Goal: Information Seeking & Learning: Learn about a topic

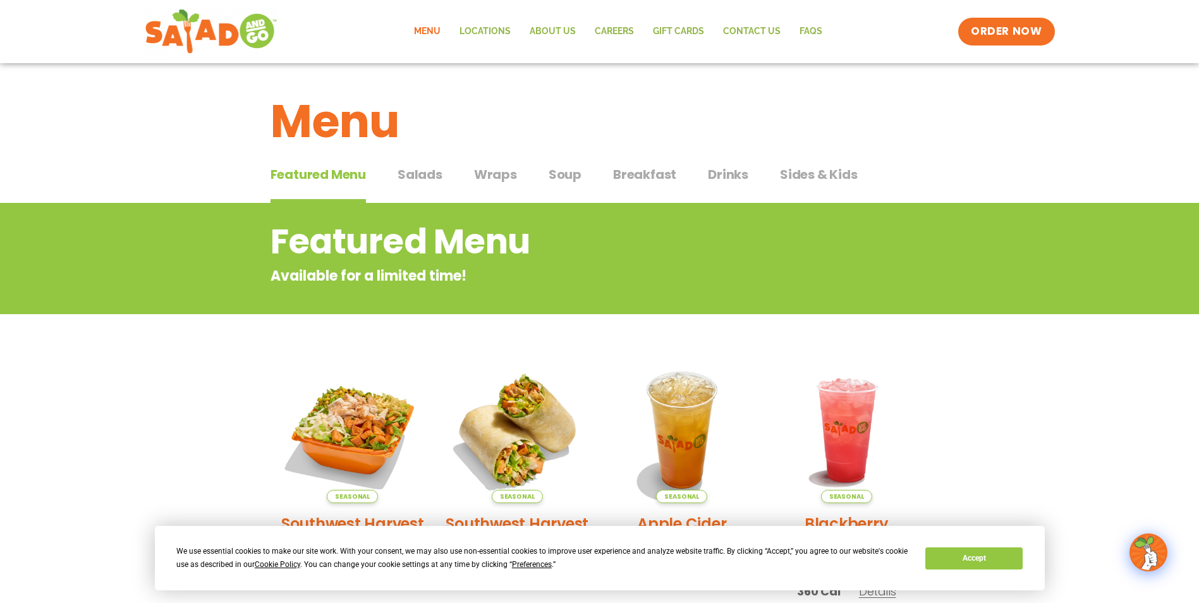
click at [418, 184] on button "Salads Salads" at bounding box center [420, 184] width 45 height 39
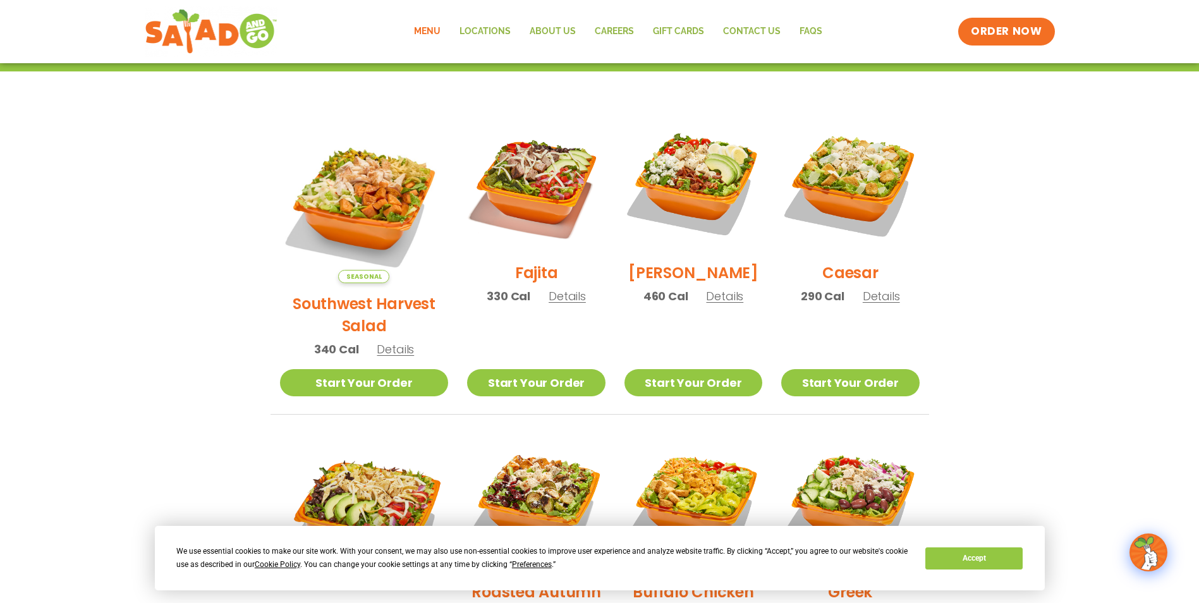
scroll to position [289, 0]
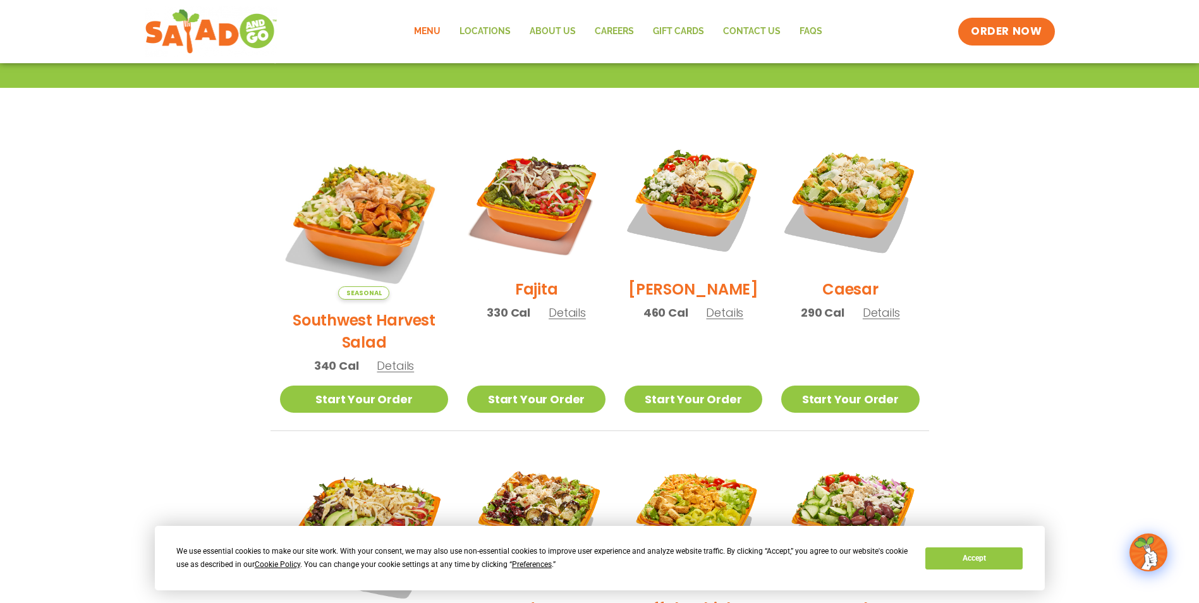
click at [348, 223] on img at bounding box center [364, 215] width 169 height 169
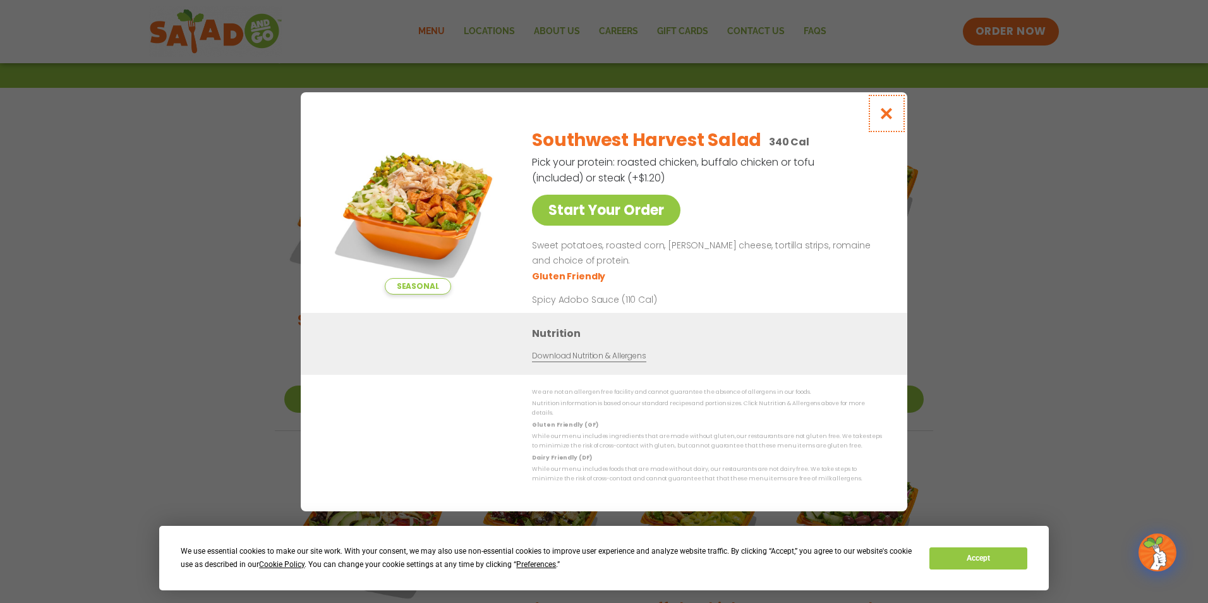
click at [888, 110] on icon "Close modal" at bounding box center [887, 113] width 16 height 13
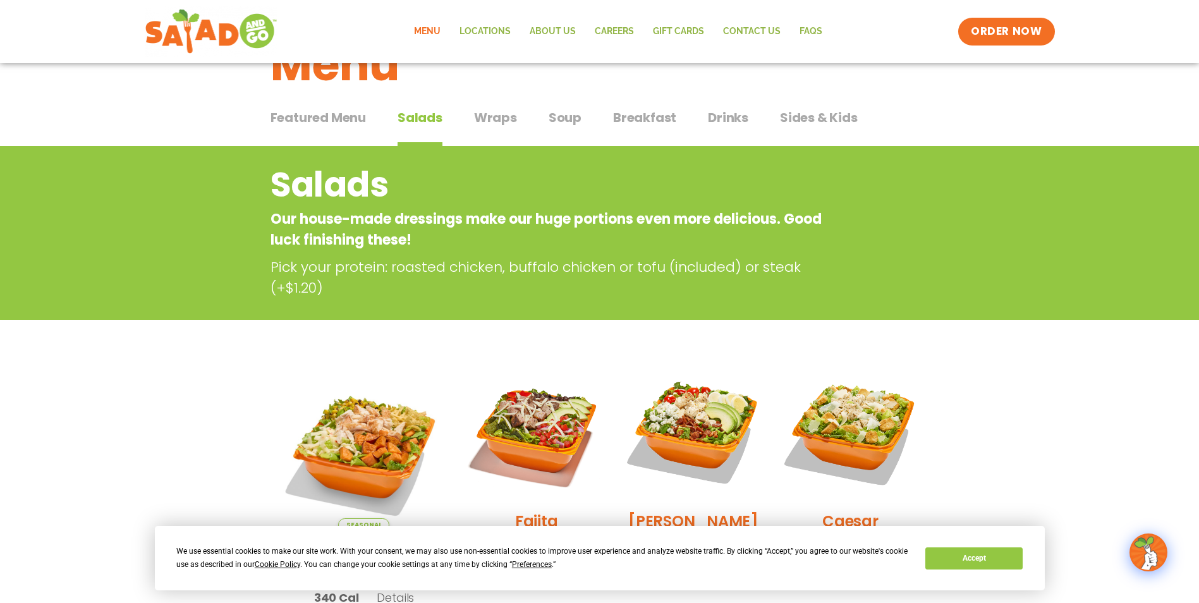
scroll to position [0, 0]
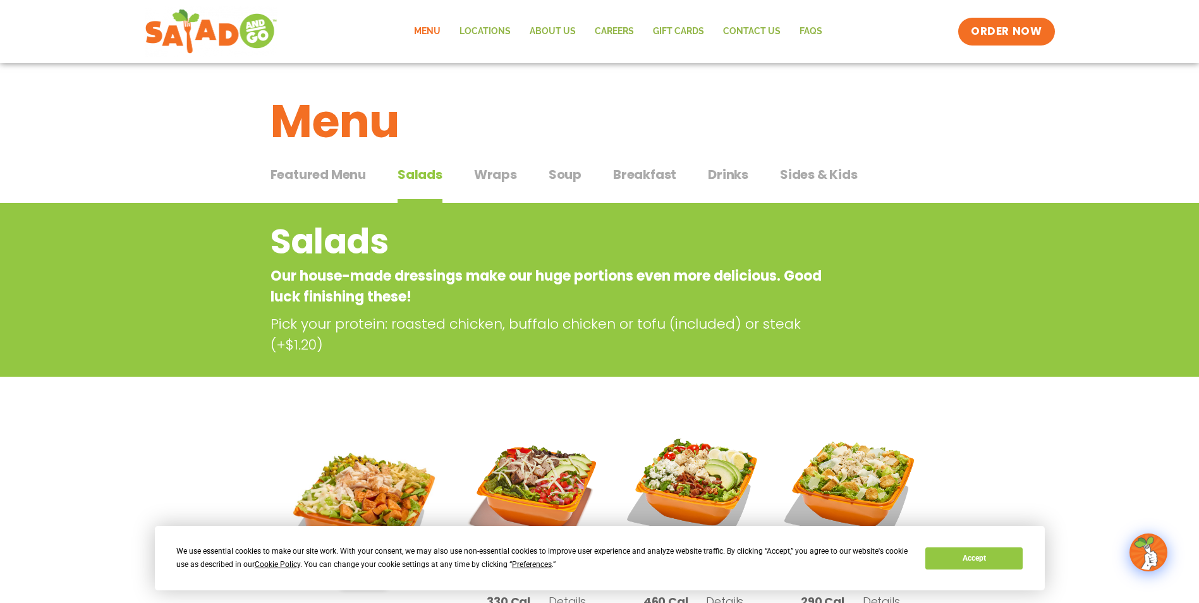
click at [563, 175] on span "Soup" at bounding box center [565, 174] width 33 height 19
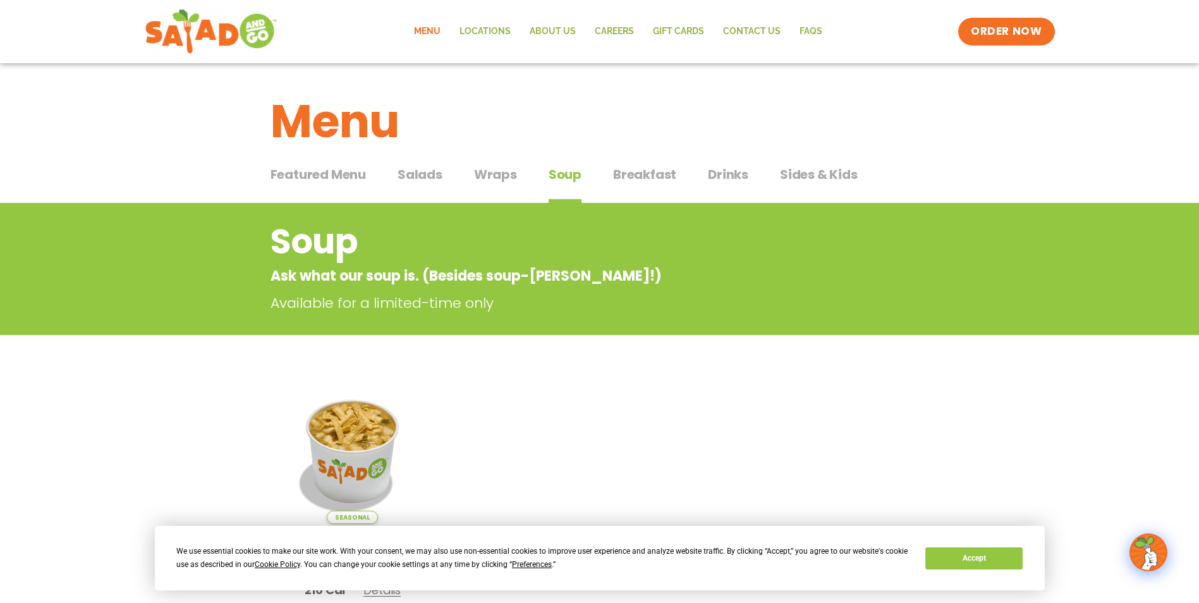
click at [430, 171] on span "Salads" at bounding box center [420, 174] width 45 height 19
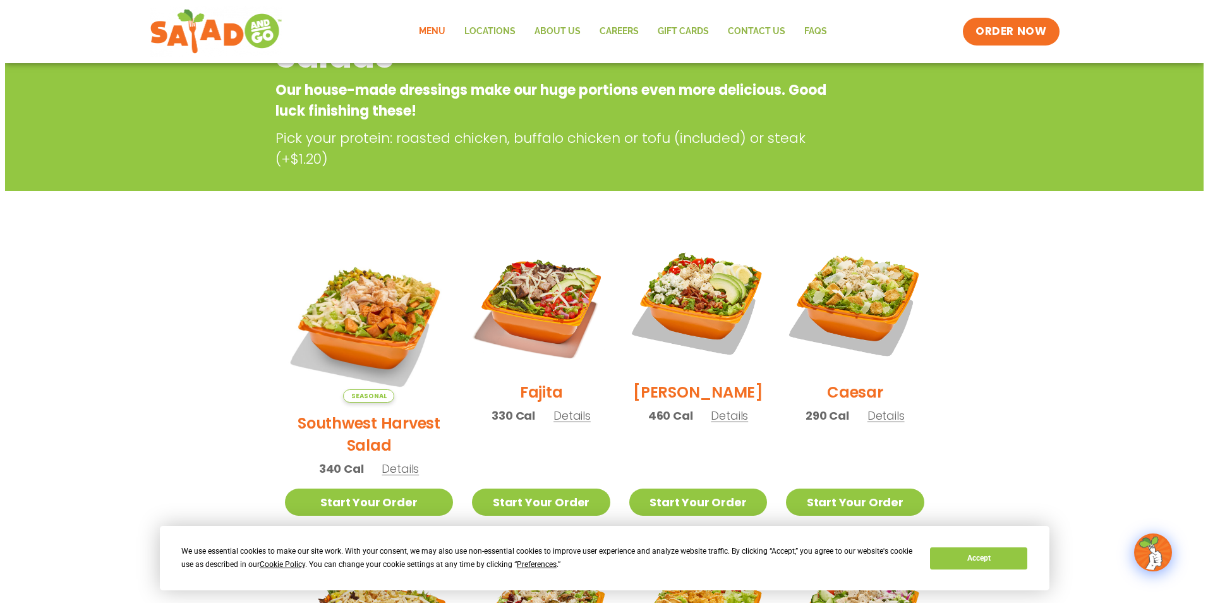
scroll to position [190, 0]
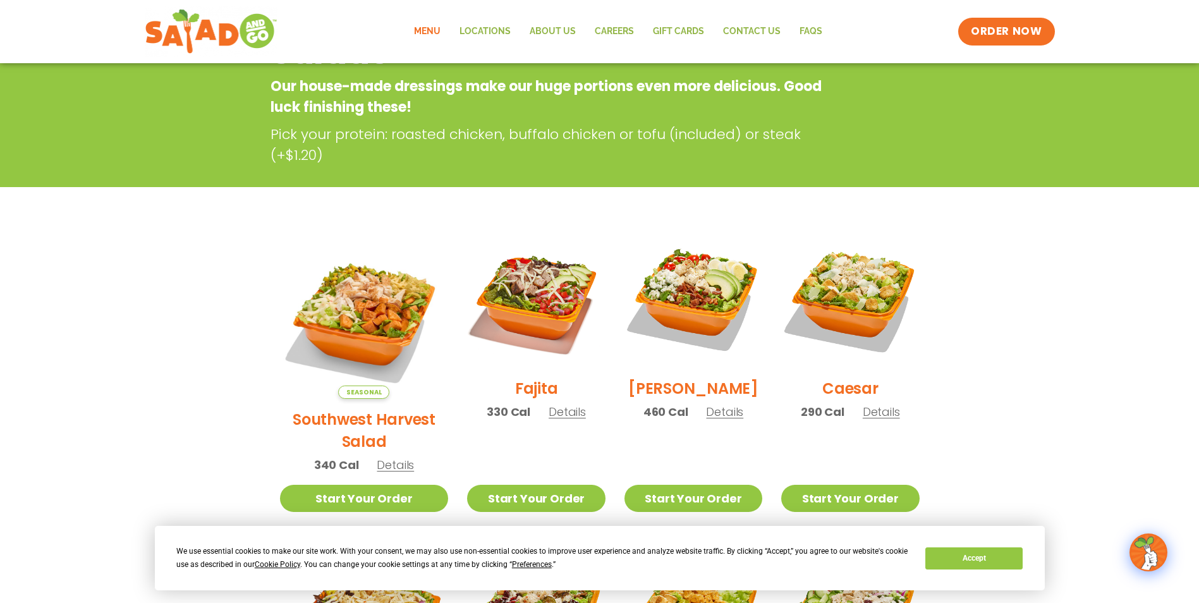
click at [868, 420] on span "Details" at bounding box center [881, 412] width 37 height 16
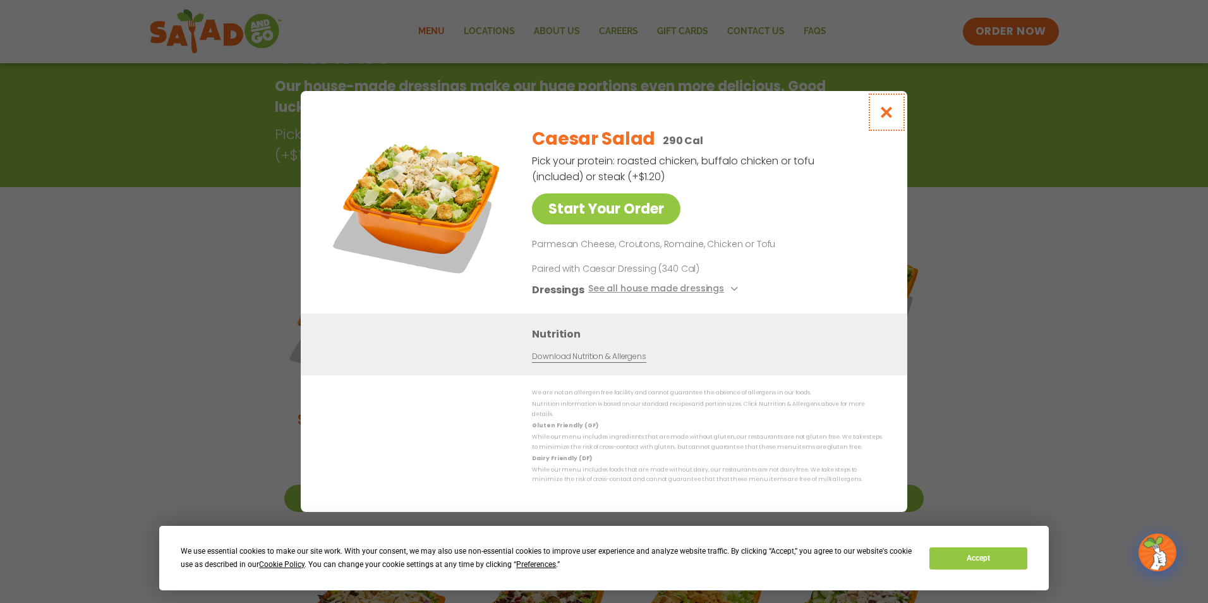
click at [886, 125] on button "Close modal" at bounding box center [887, 112] width 41 height 42
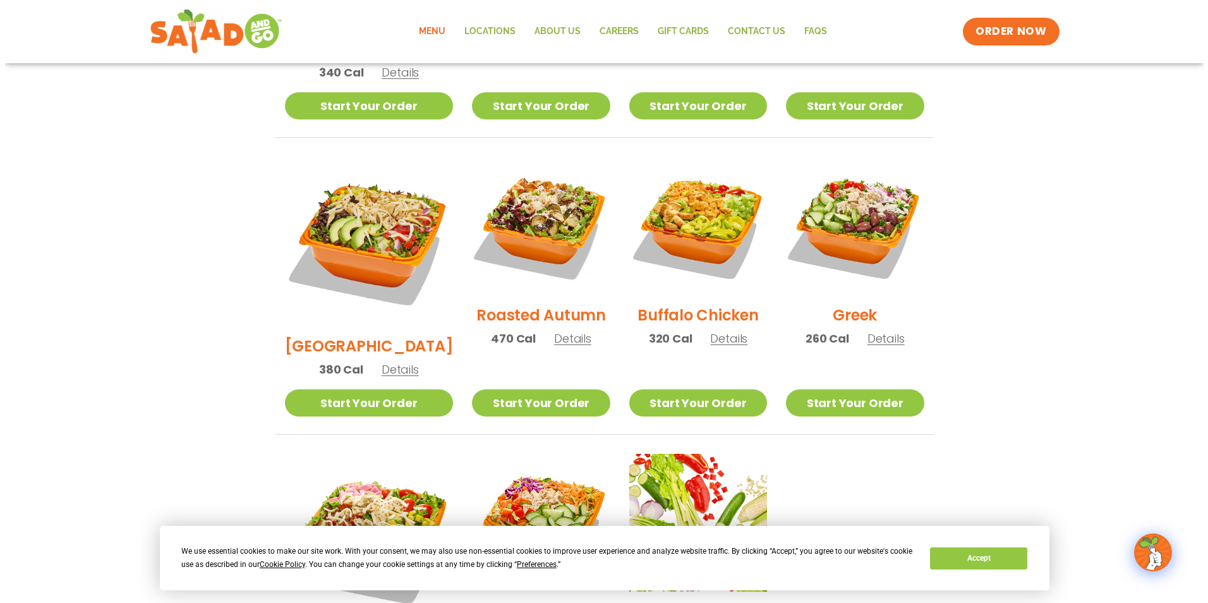
scroll to position [456, 0]
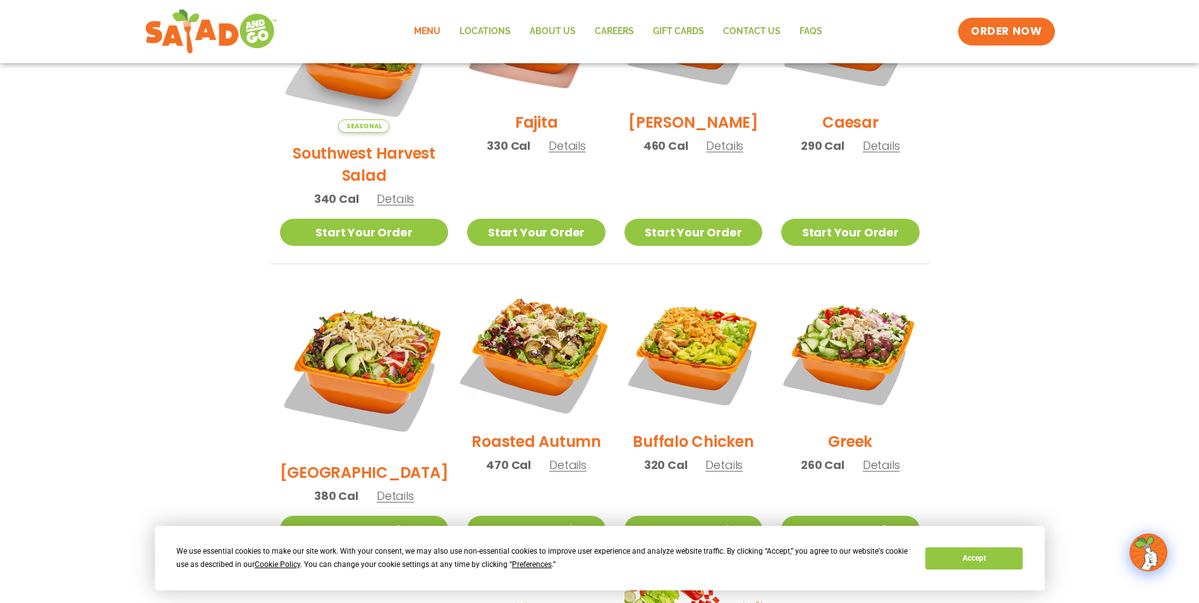
click at [521, 331] on img at bounding box center [536, 352] width 162 height 162
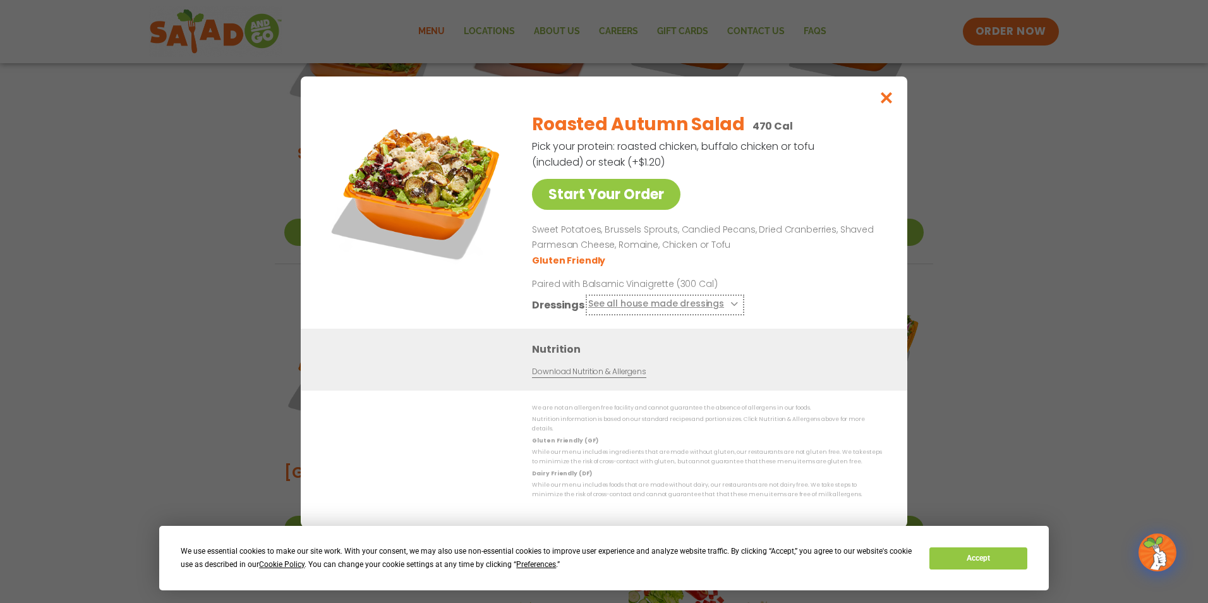
click at [642, 303] on button "See all house made dressings" at bounding box center [665, 304] width 154 height 16
